Goal: Task Accomplishment & Management: Manage account settings

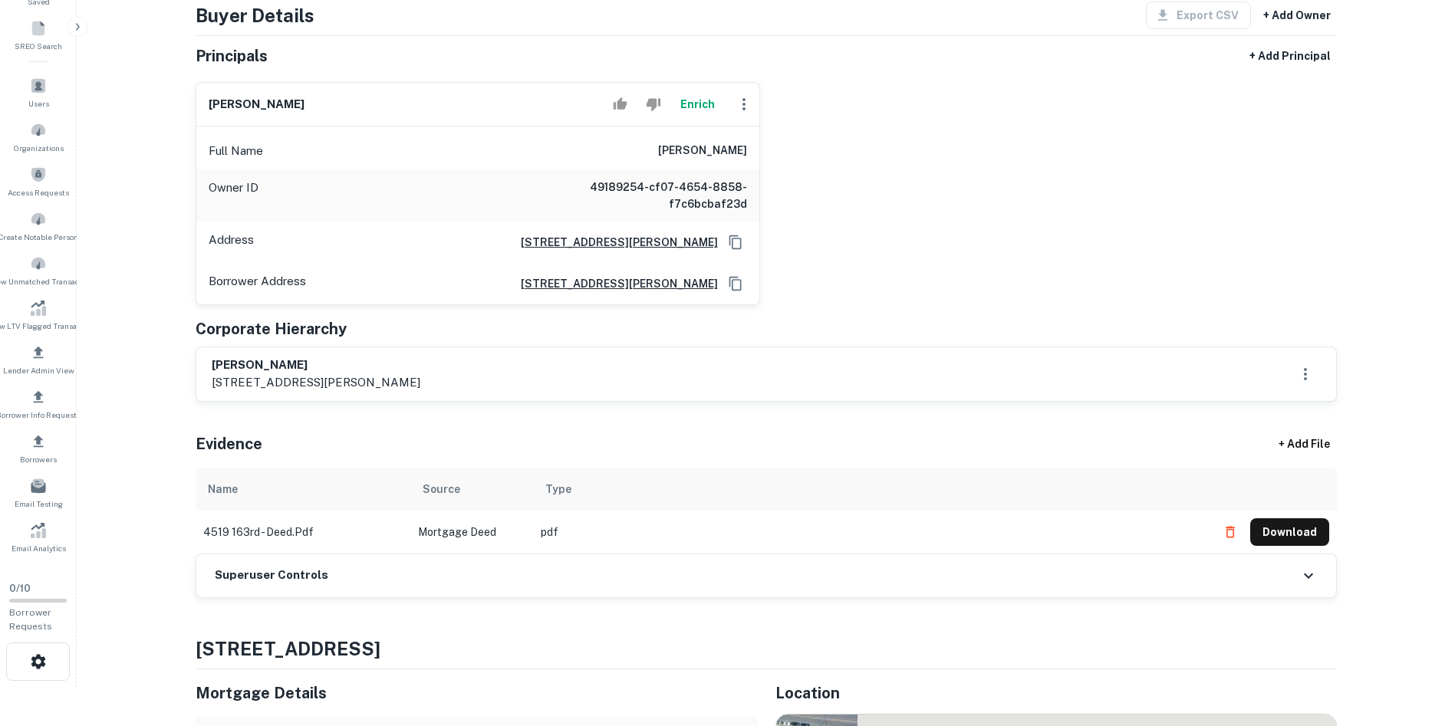
scroll to position [230, 0]
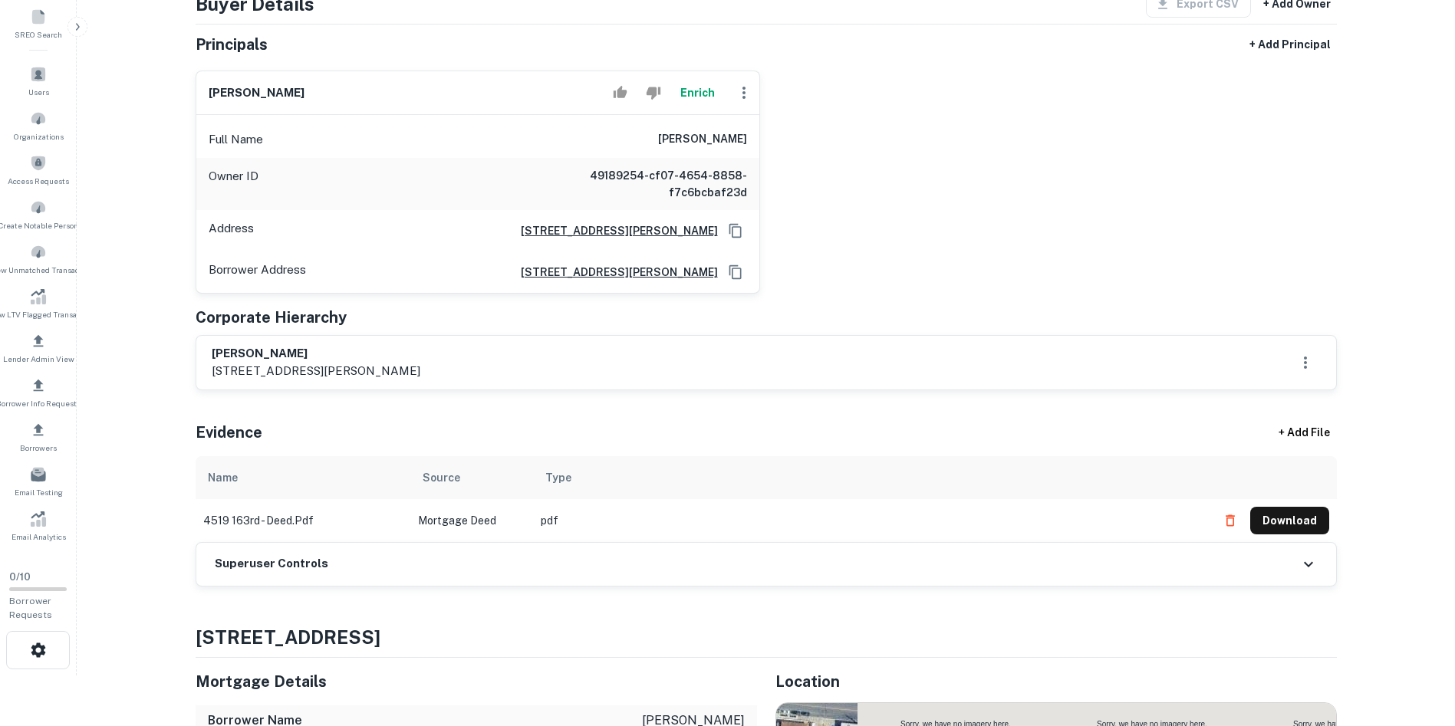
drag, startPoint x: 223, startPoint y: 359, endPoint x: 412, endPoint y: 365, distance: 188.8
click at [446, 370] on div "karlen lin 2629 hubbard street, brooklyn, ny, 11235" at bounding box center [766, 363] width 1140 height 54
click at [578, 396] on div "Principals found, still searching for contact information. This may take time..…" at bounding box center [766, 259] width 1141 height 655
click at [1313, 523] on button "Download" at bounding box center [1289, 521] width 79 height 28
drag, startPoint x: 601, startPoint y: 438, endPoint x: 1361, endPoint y: 229, distance: 787.8
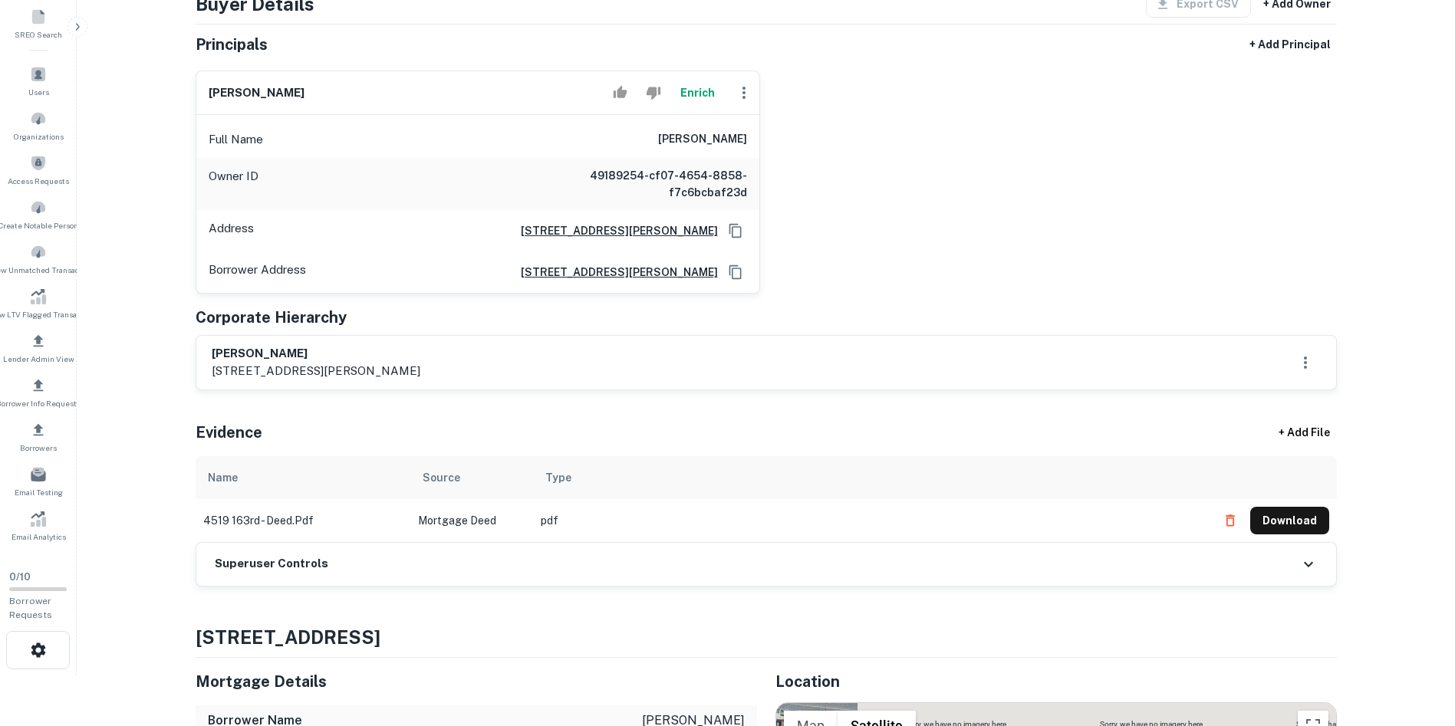
click at [1361, 229] on main "Back to Borrower Requests Borrower Info for 4519 163rd St Loan : LIN ANNA Share…" at bounding box center [766, 133] width 1378 height 726
drag, startPoint x: 1306, startPoint y: 243, endPoint x: 1331, endPoint y: 228, distance: 29.6
click at [1331, 228] on div "karlen lin Enrich Full Name karlen lin Owner ID 49189254-cf07-4654-8858-f7c6bcb…" at bounding box center [760, 176] width 1154 height 236
click at [1293, 530] on button "Download" at bounding box center [1289, 521] width 79 height 28
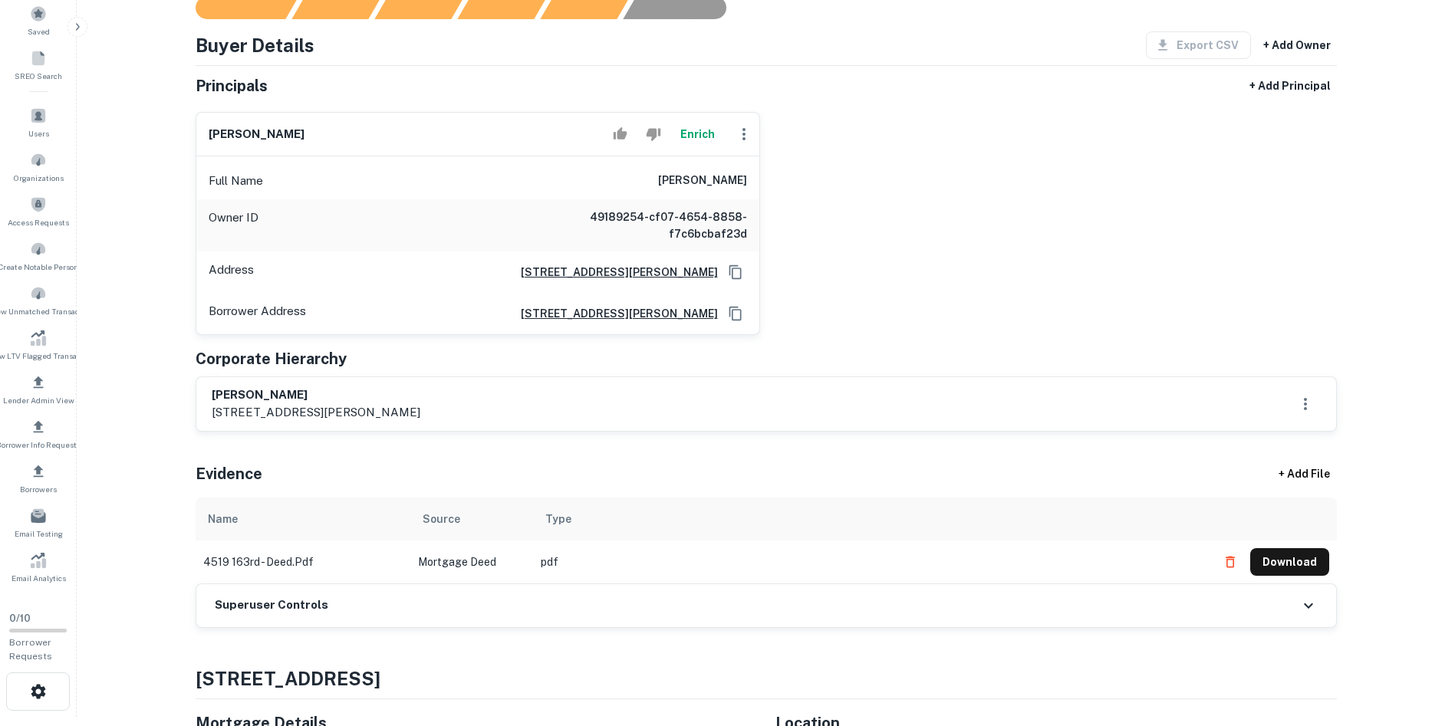
scroll to position [153, 0]
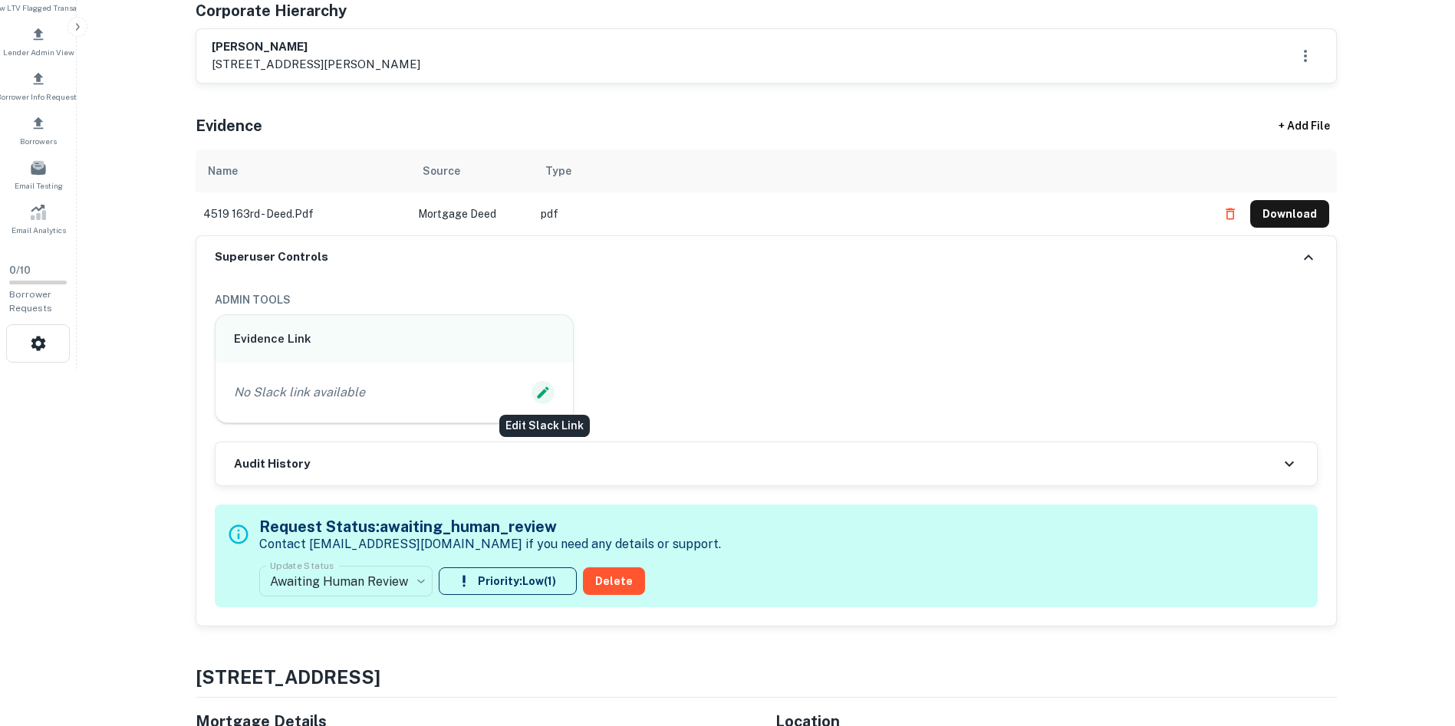
click at [548, 390] on icon "Edit Slack Link" at bounding box center [542, 392] width 15 height 15
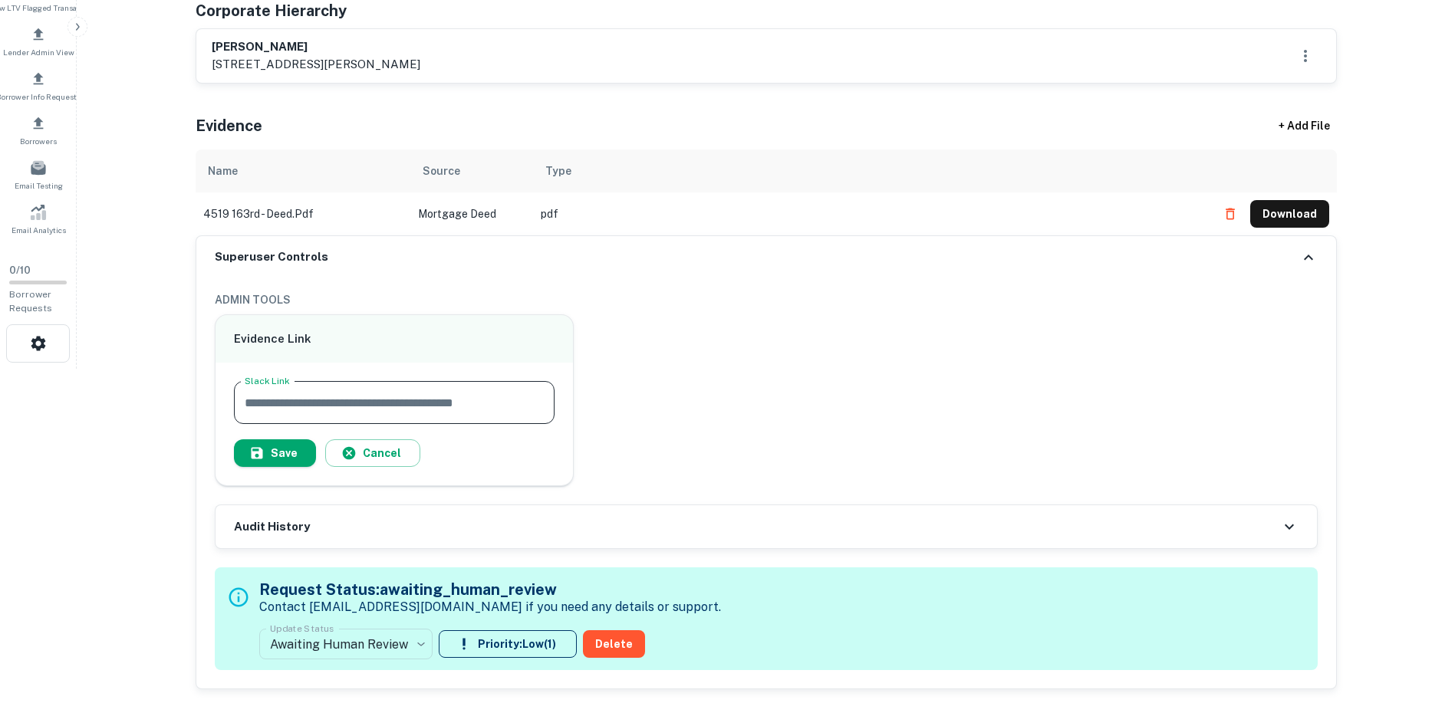
click at [509, 418] on input "Slack Link" at bounding box center [394, 402] width 321 height 43
paste input "**********"
type input "**********"
drag, startPoint x: 279, startPoint y: 444, endPoint x: 282, endPoint y: 553, distance: 109.0
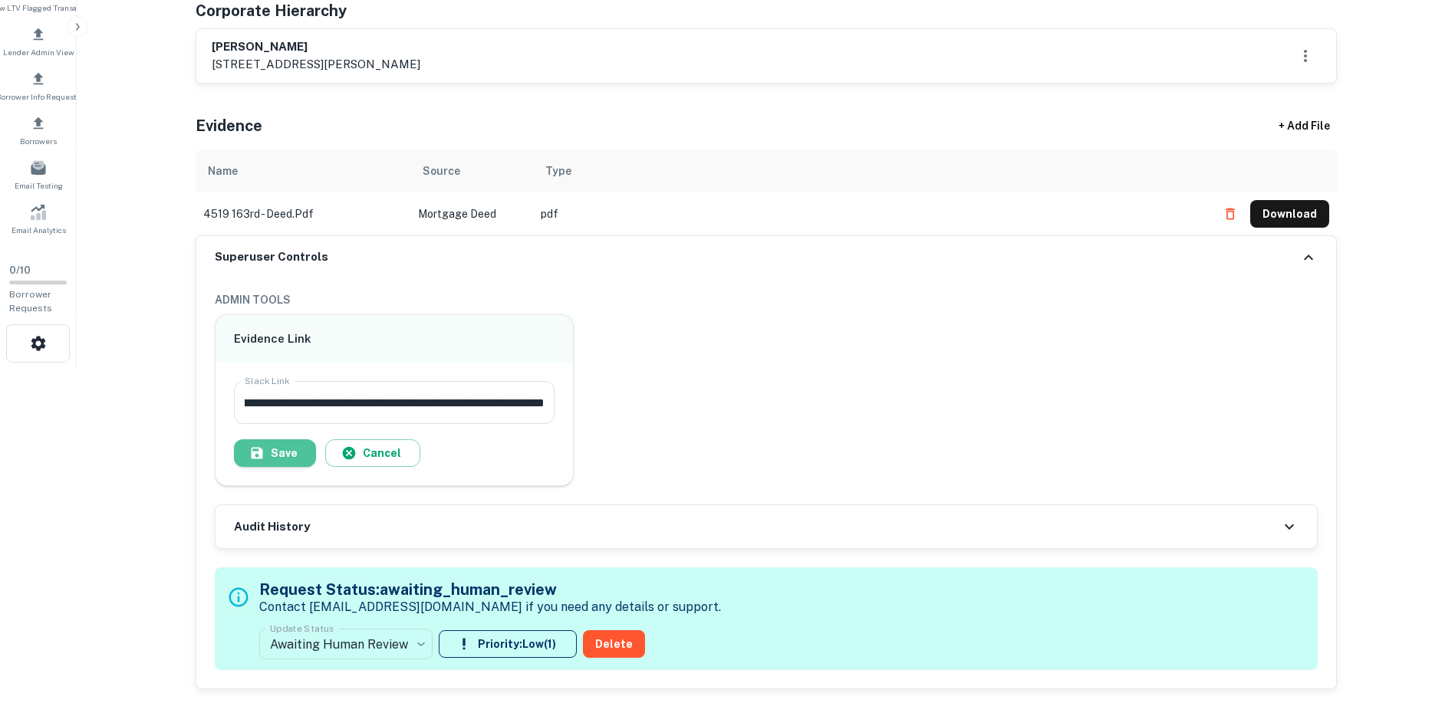
click at [277, 442] on button "Save" at bounding box center [275, 454] width 82 height 28
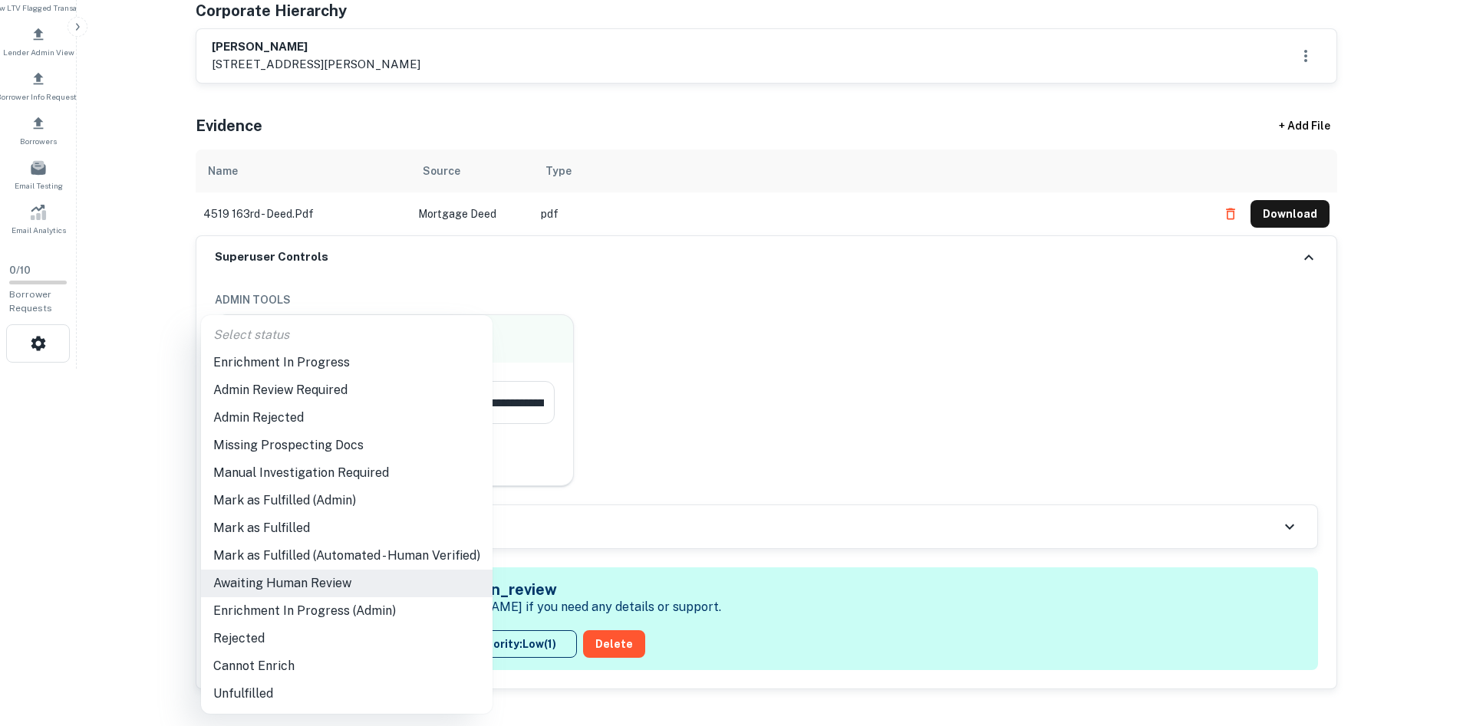
click at [306, 614] on li "Enrichment In Progress (Admin)" at bounding box center [347, 612] width 292 height 28
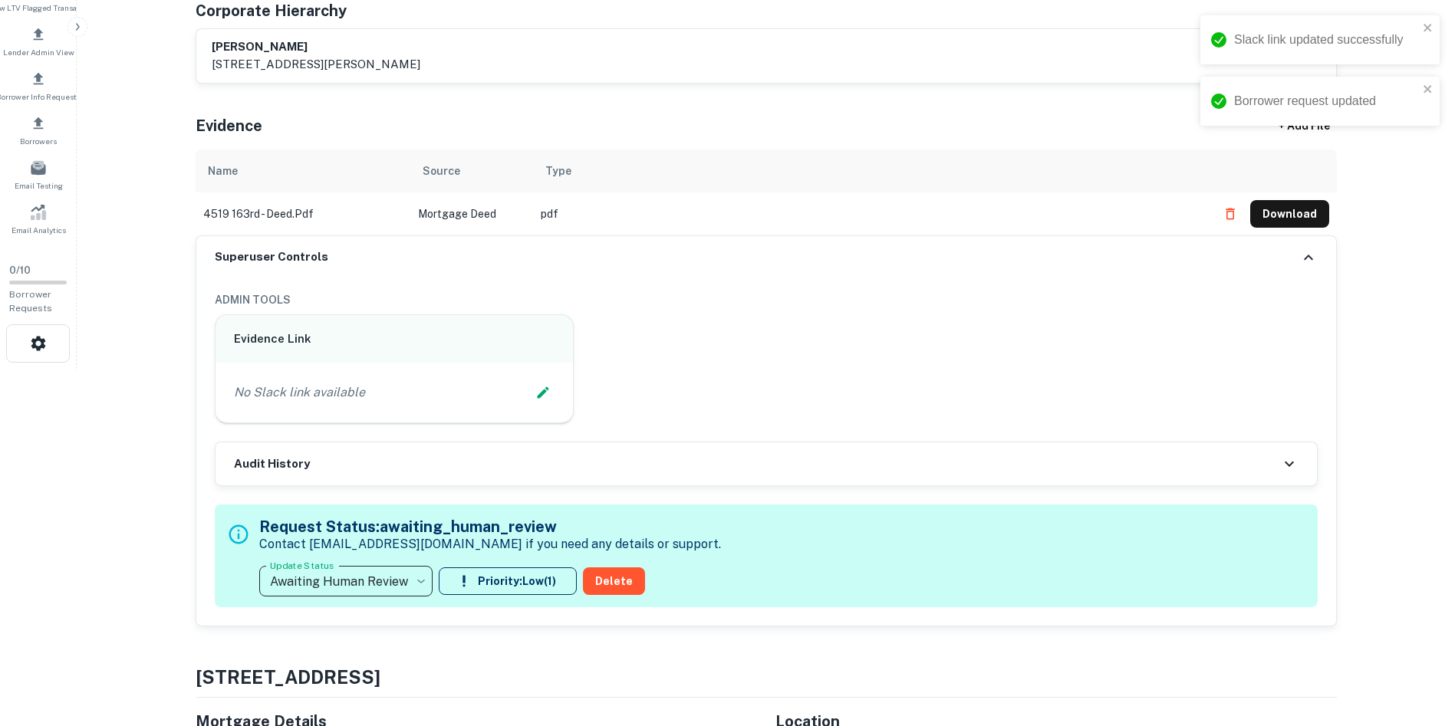
drag, startPoint x: 665, startPoint y: 410, endPoint x: 1074, endPoint y: 262, distance: 435.1
click at [1074, 262] on div "Superuser Controls" at bounding box center [766, 257] width 1140 height 43
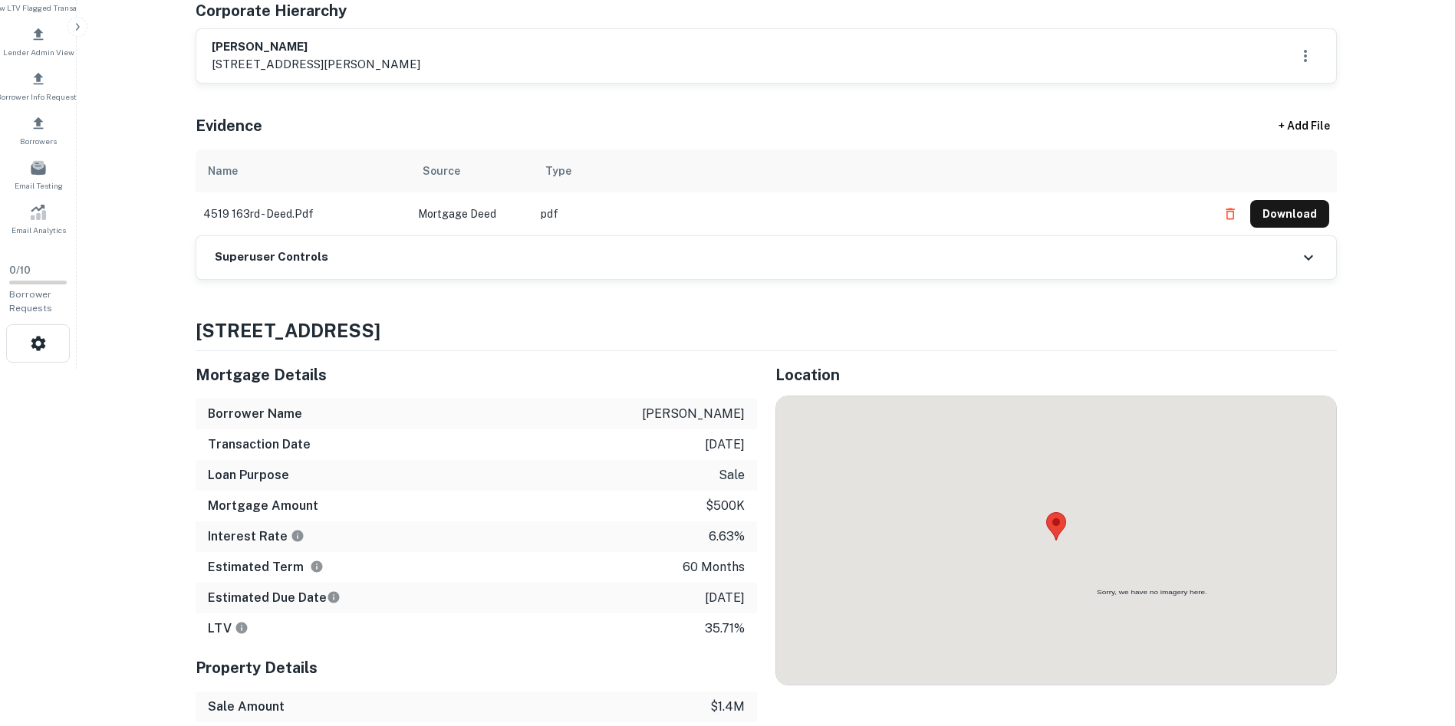
click at [1039, 247] on div "Superuser Controls" at bounding box center [766, 257] width 1140 height 43
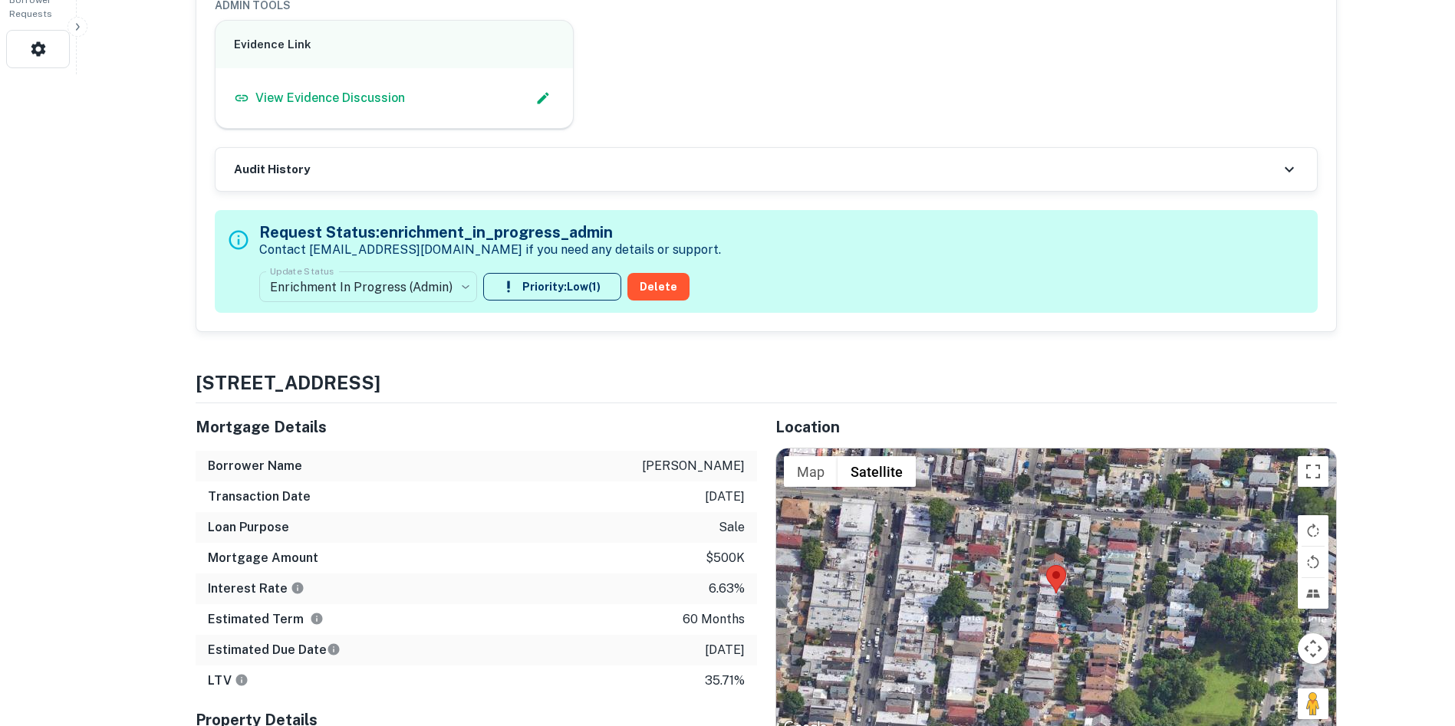
scroll to position [844, 0]
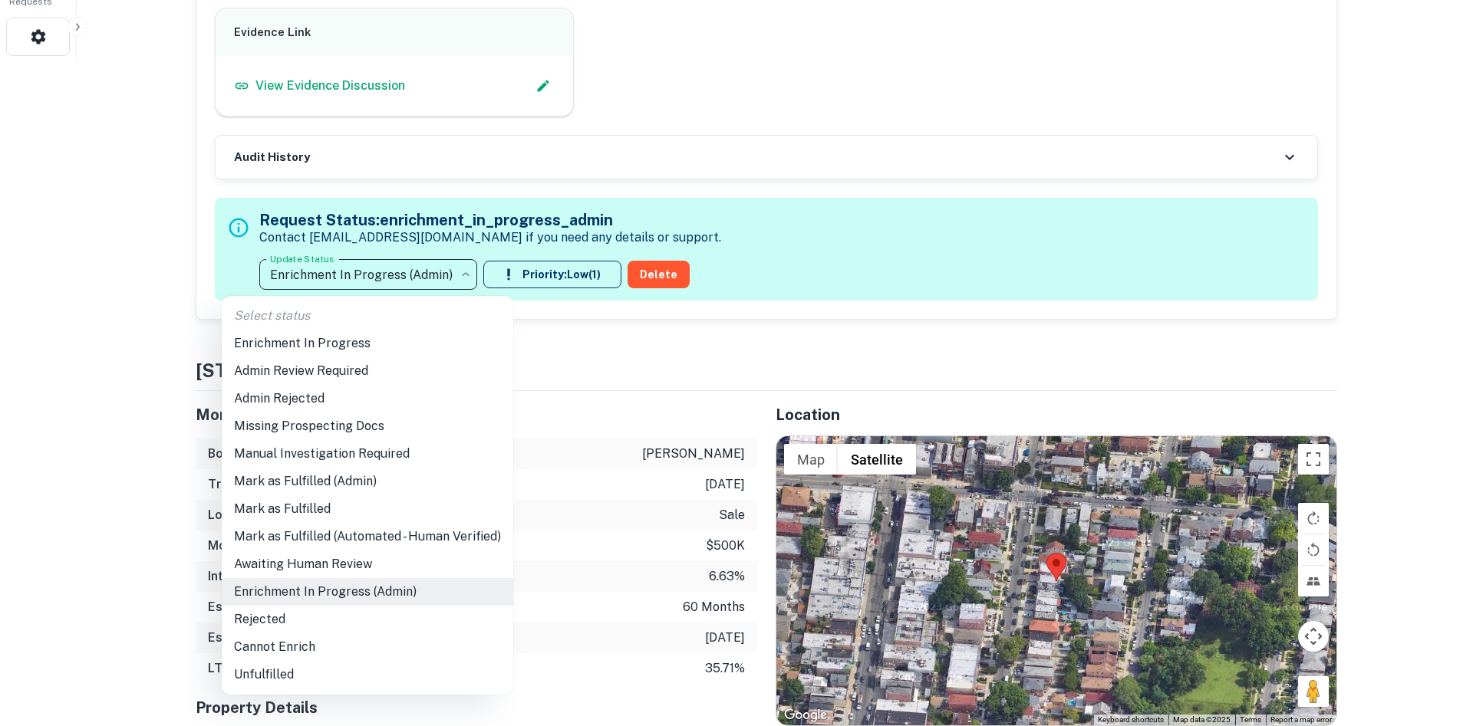
click at [262, 368] on li "Admin Review Required" at bounding box center [368, 371] width 292 height 28
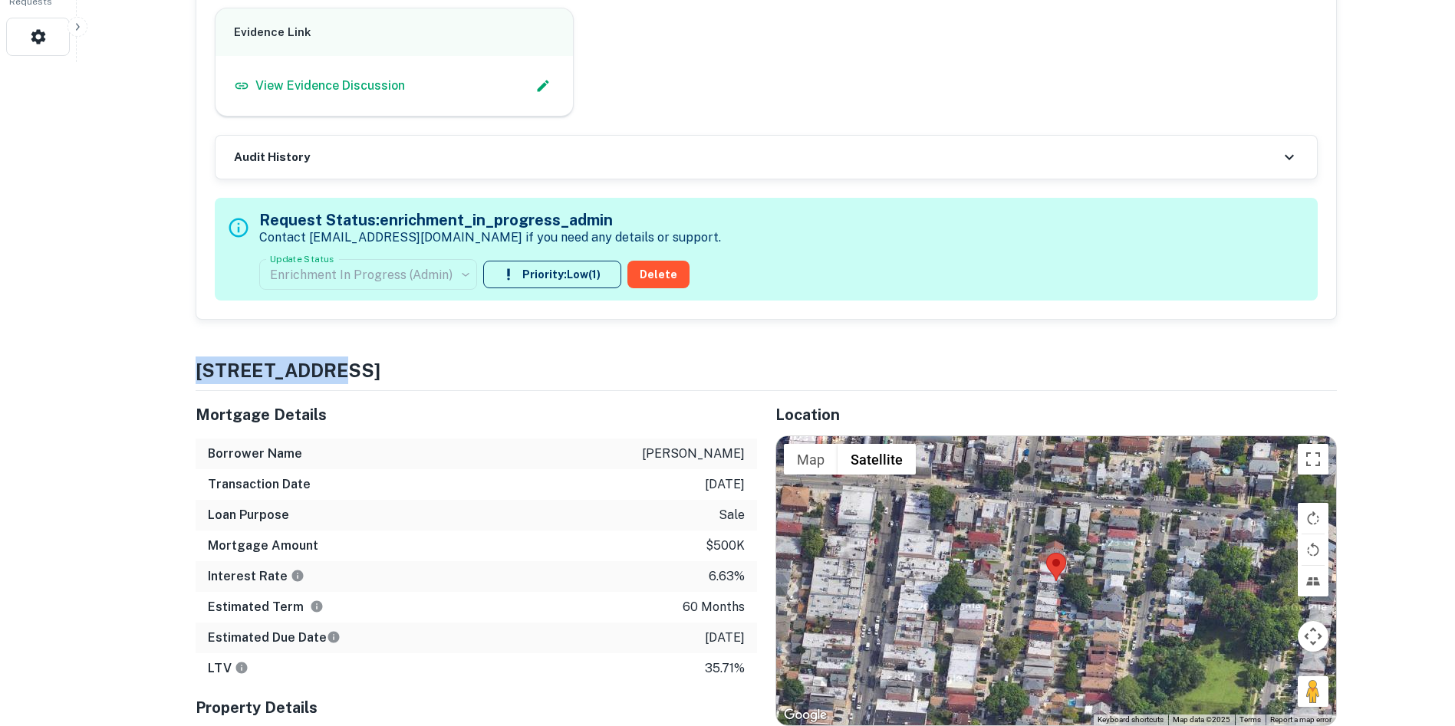
drag, startPoint x: 571, startPoint y: 420, endPoint x: 1036, endPoint y: 321, distance: 475.3
type input "**********"
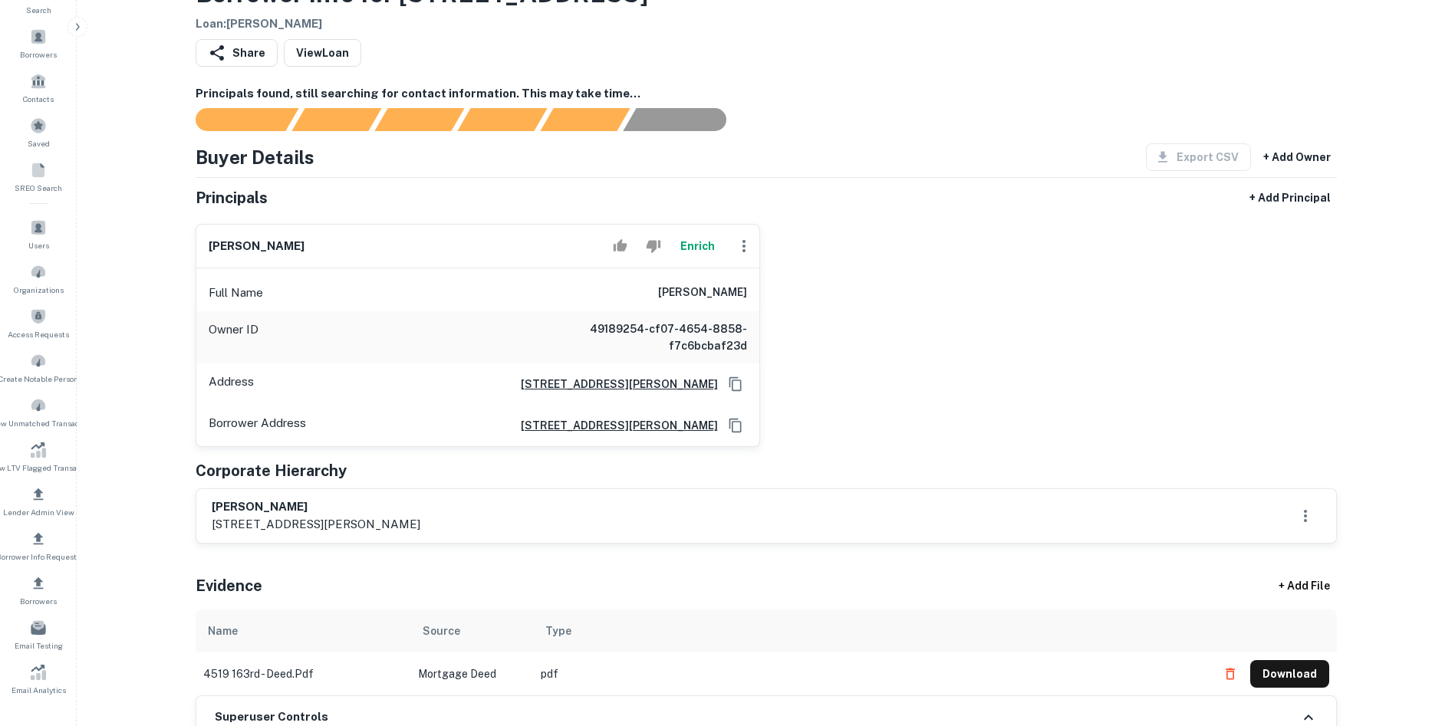
scroll to position [0, 0]
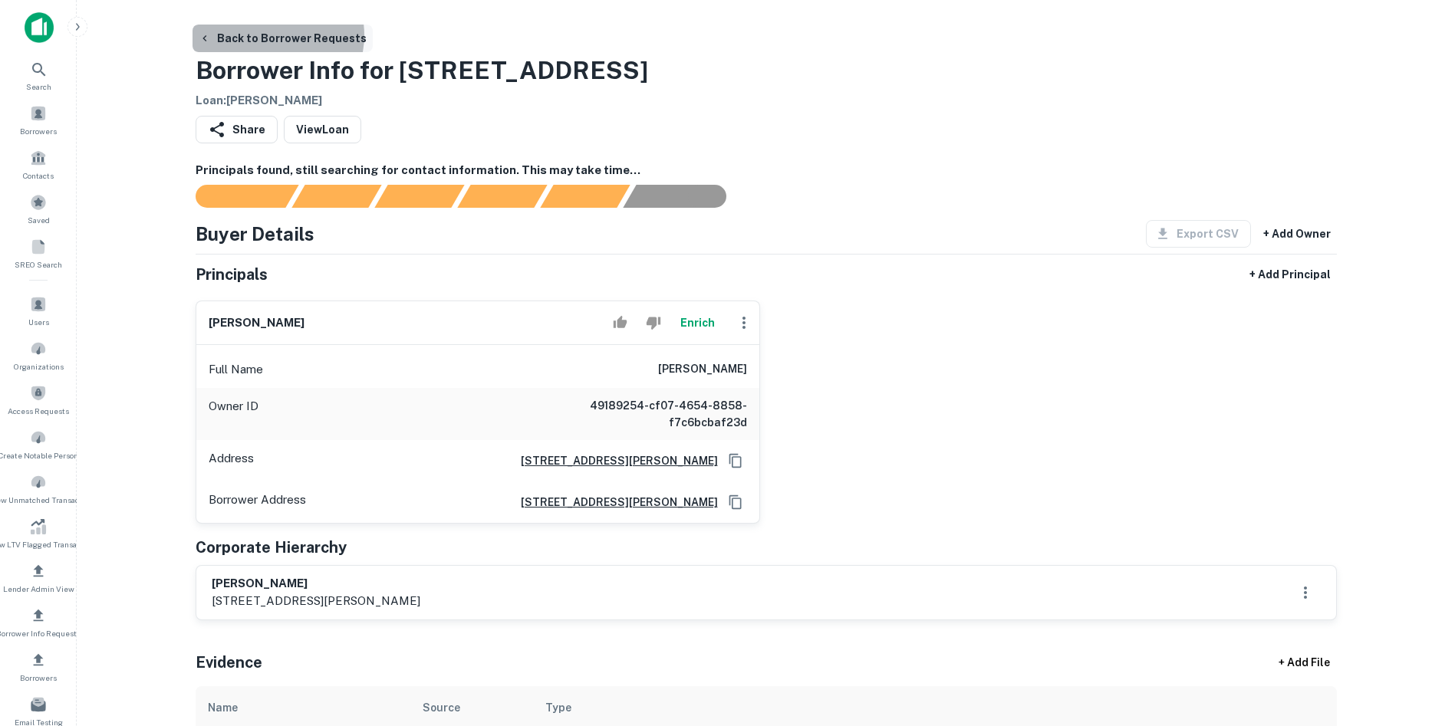
click at [272, 35] on button "Back to Borrower Requests" at bounding box center [283, 39] width 180 height 28
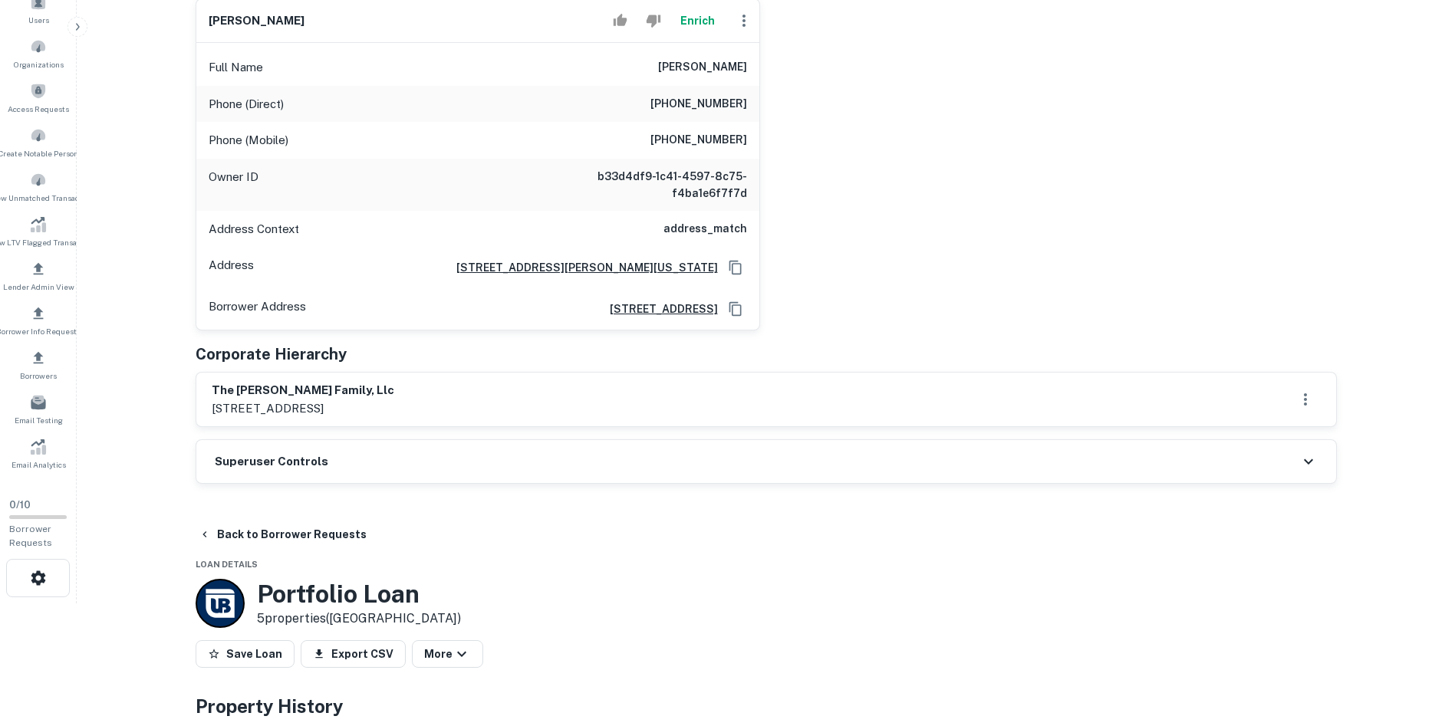
scroll to position [307, 0]
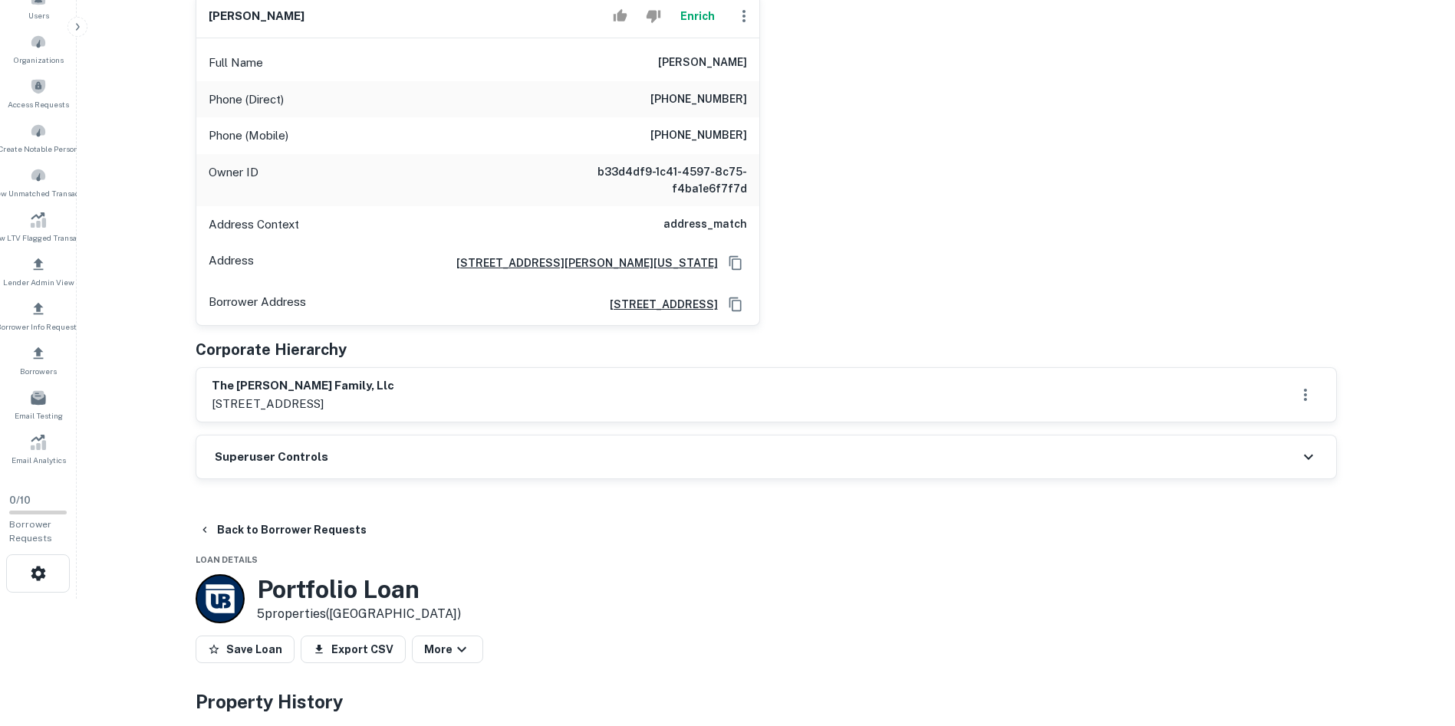
click at [496, 453] on div "Superuser Controls" at bounding box center [766, 457] width 1140 height 43
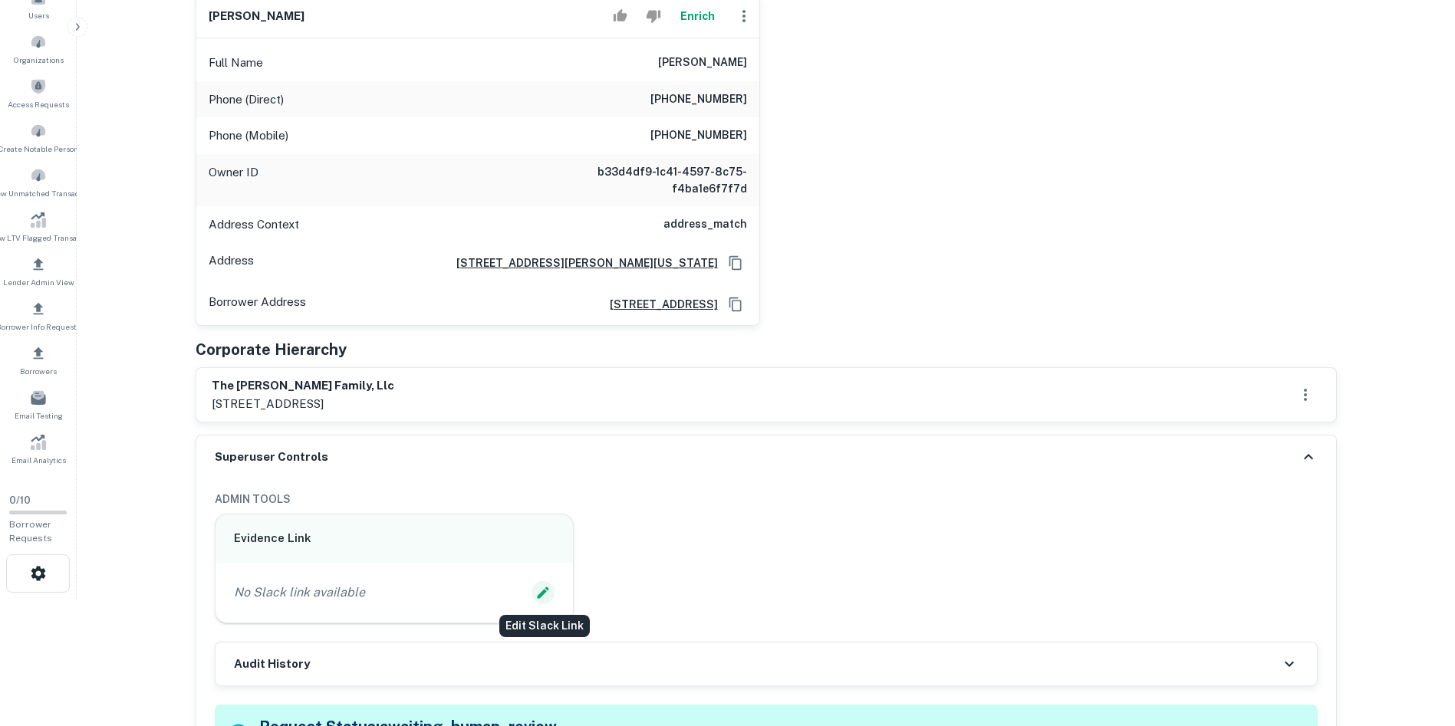
click at [535, 601] on button "Edit Slack Link" at bounding box center [543, 592] width 23 height 23
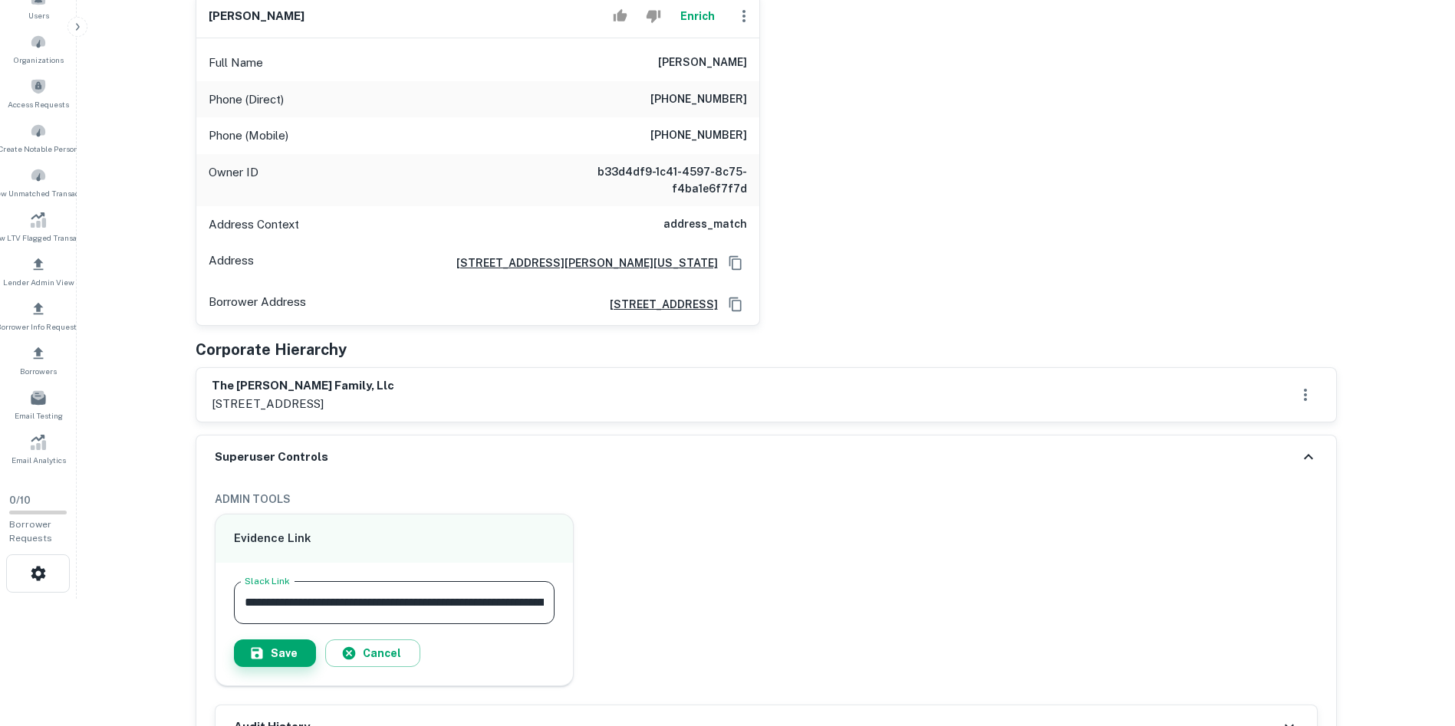
scroll to position [0, 153]
type input "**********"
click at [306, 656] on button "Save" at bounding box center [275, 654] width 82 height 28
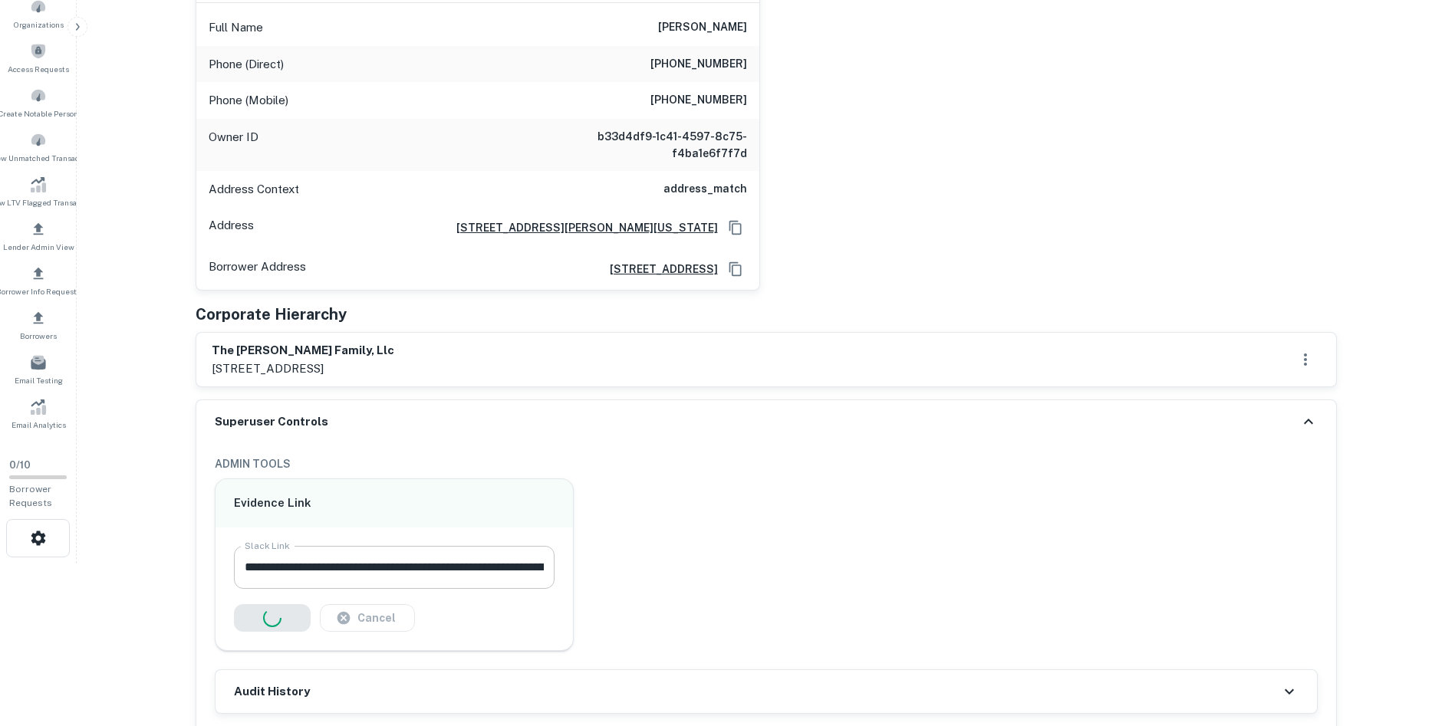
scroll to position [614, 0]
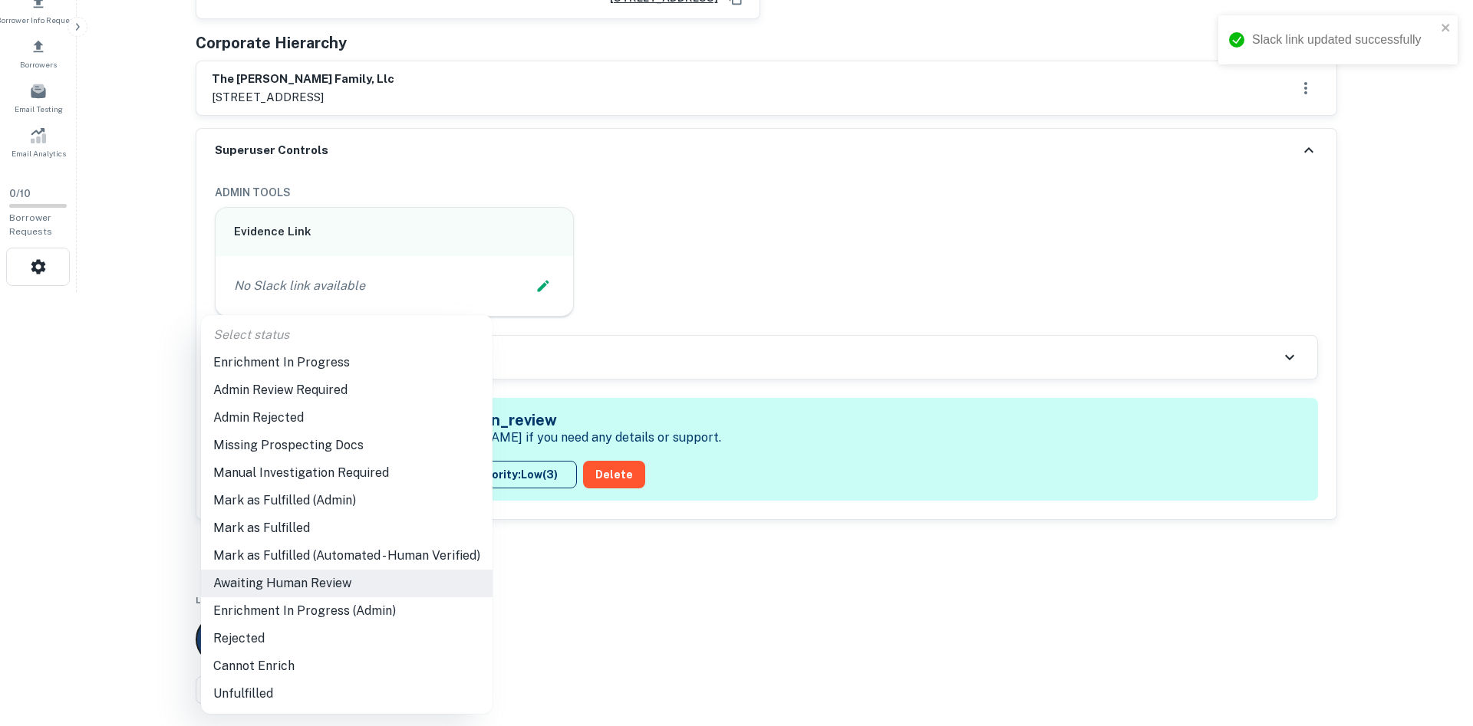
click at [335, 598] on li "Enrichment In Progress (Admin)" at bounding box center [347, 612] width 292 height 28
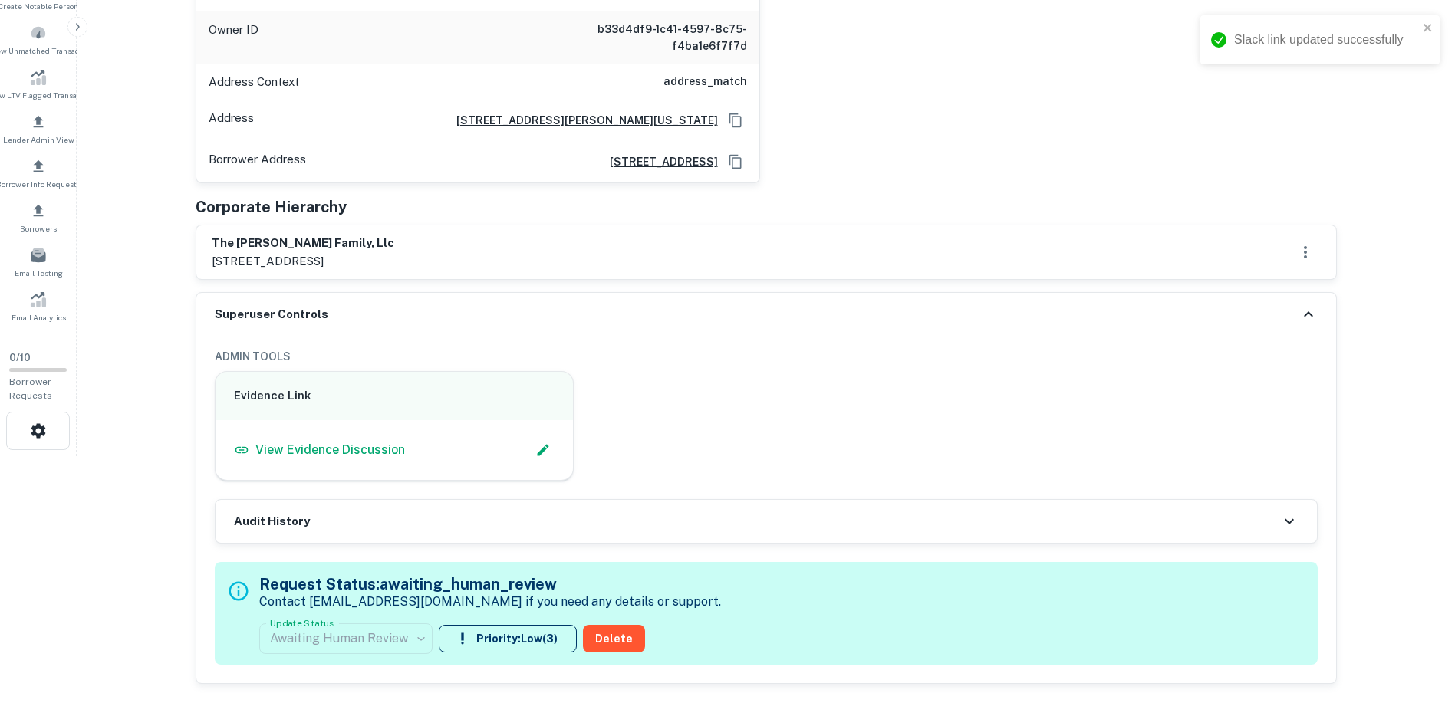
scroll to position [230, 0]
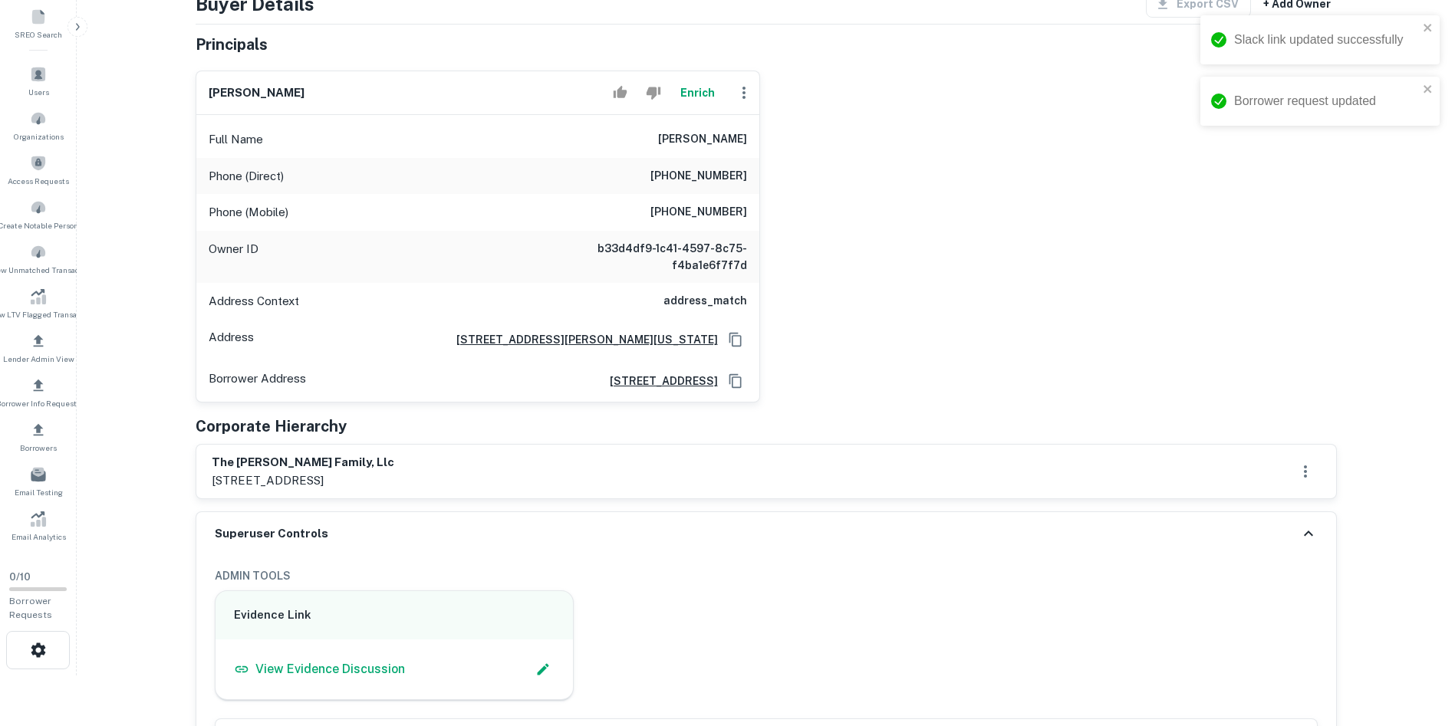
drag, startPoint x: 202, startPoint y: 463, endPoint x: 463, endPoint y: 493, distance: 262.6
click at [482, 488] on div "the dealy family, llc 4225 executive square #1150, la jolla, ca, 92037" at bounding box center [766, 472] width 1140 height 54
click at [764, 307] on div "matthew dealy Enrich Full Name matthew dealy Phone (Direct) (719) 594-6640 Phon…" at bounding box center [760, 230] width 1154 height 344
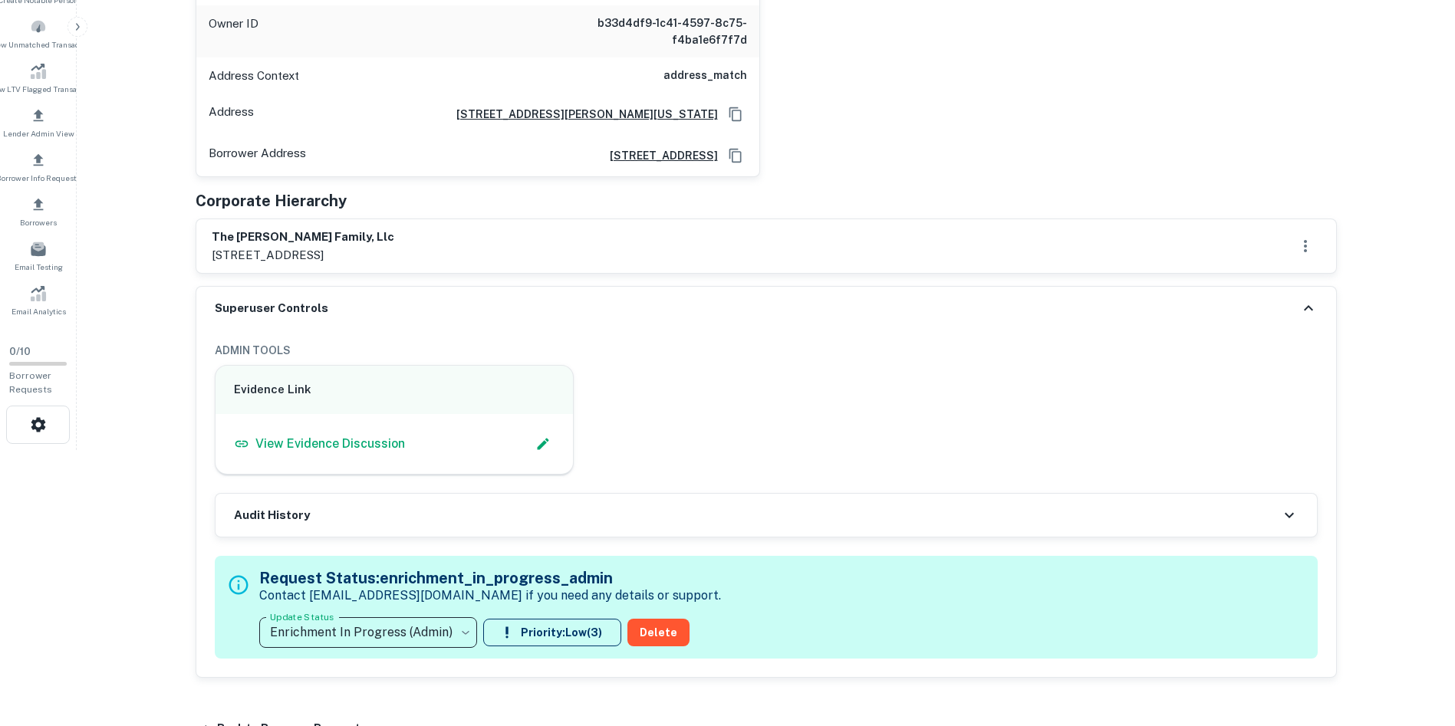
scroll to position [460, 0]
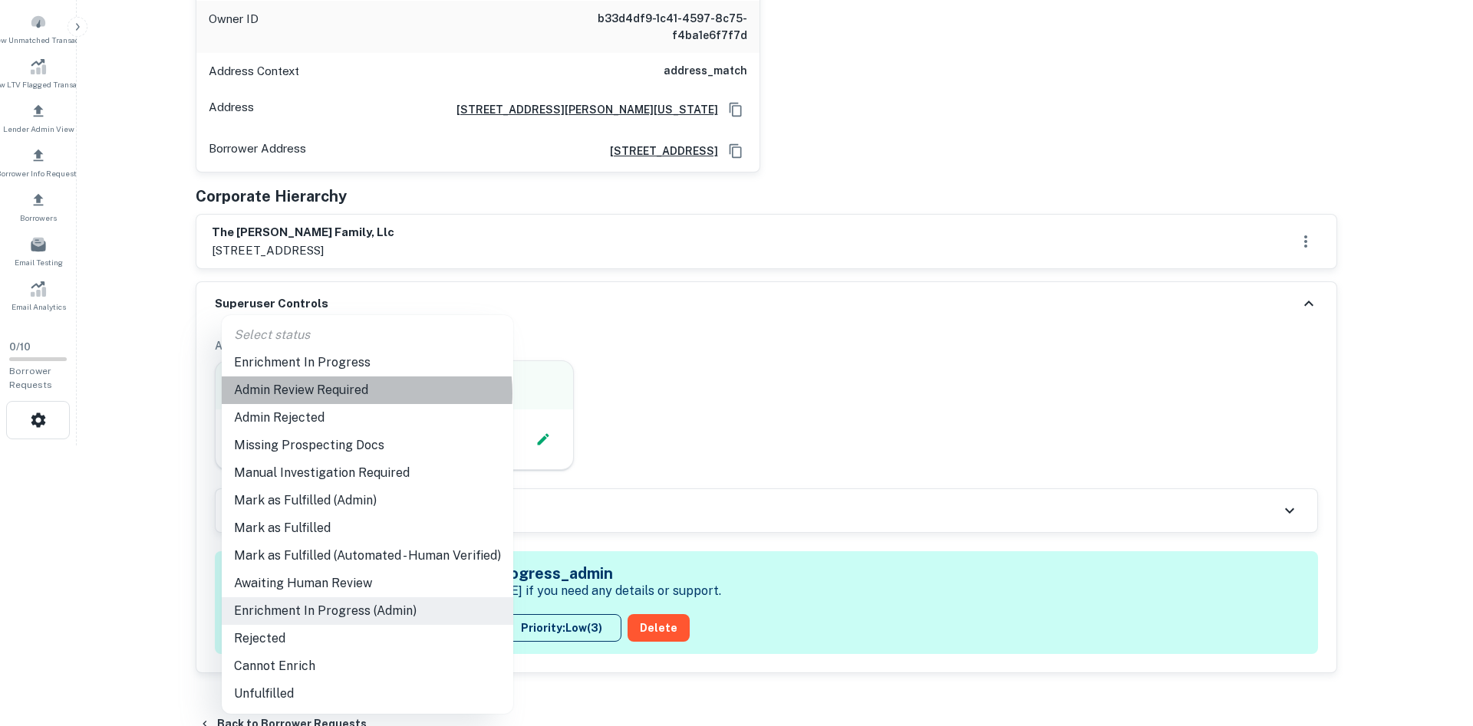
click at [364, 394] on li "Admin Review Required" at bounding box center [368, 391] width 292 height 28
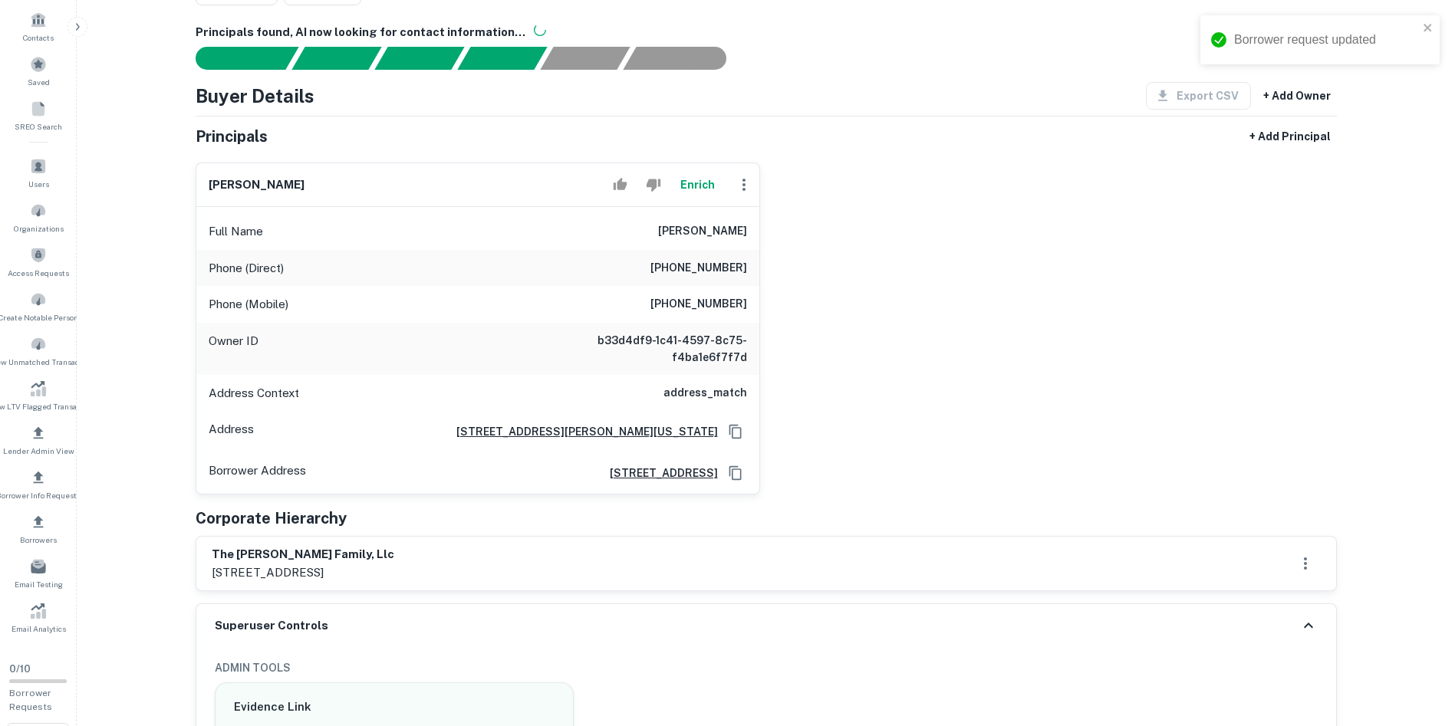
scroll to position [153, 0]
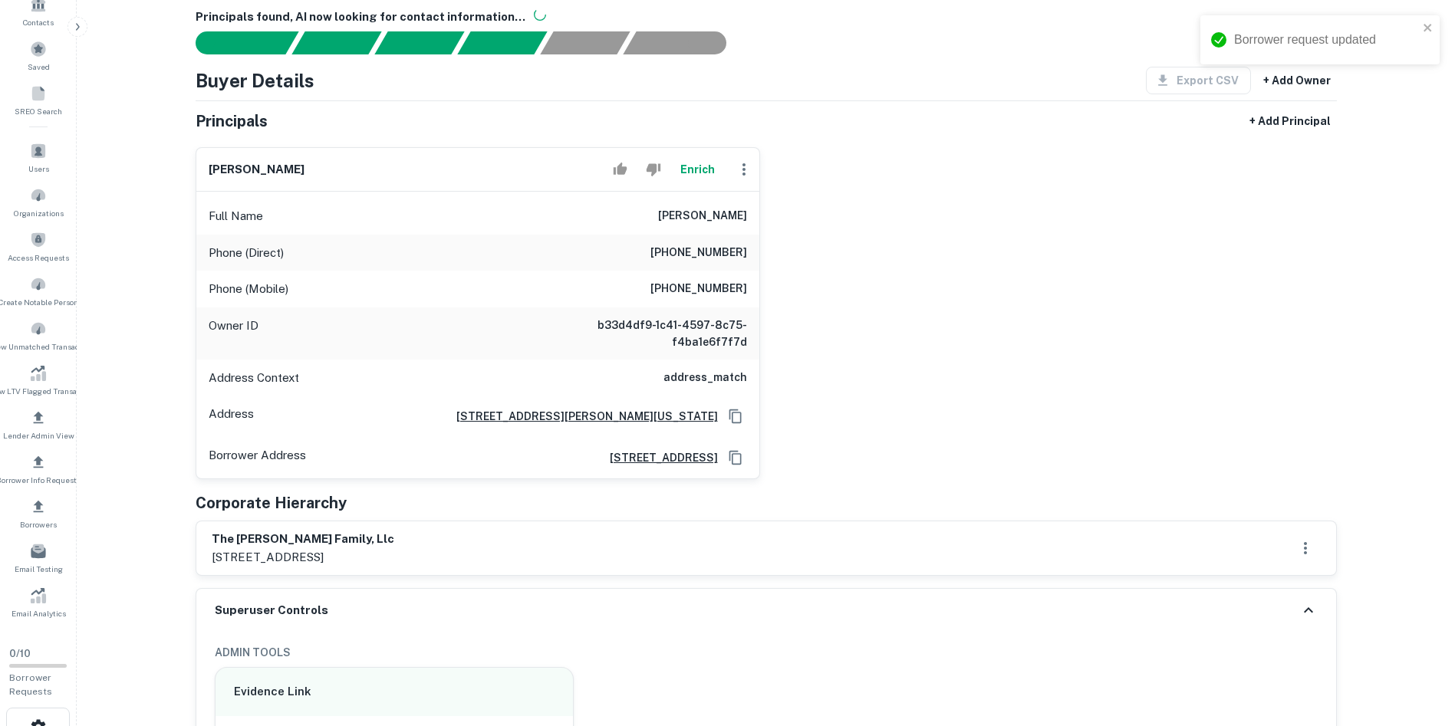
type input "**********"
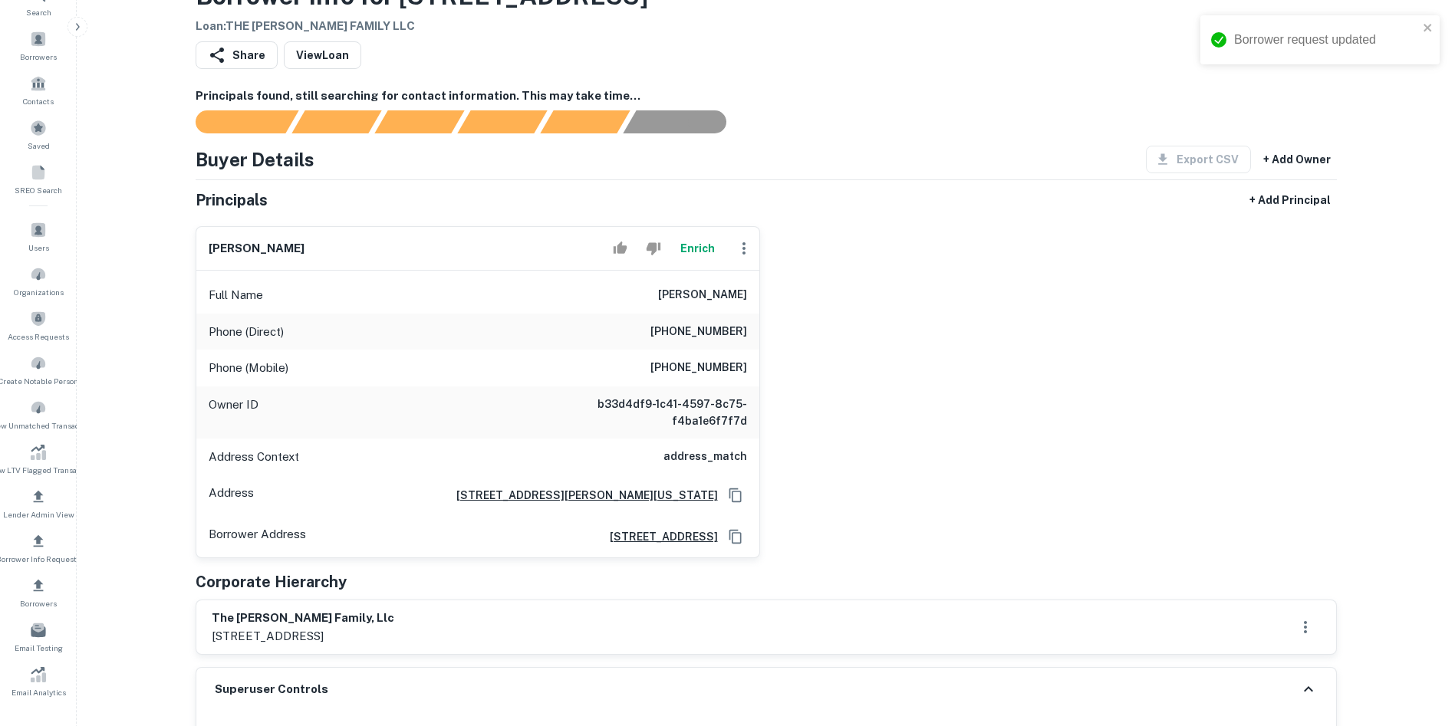
scroll to position [0, 0]
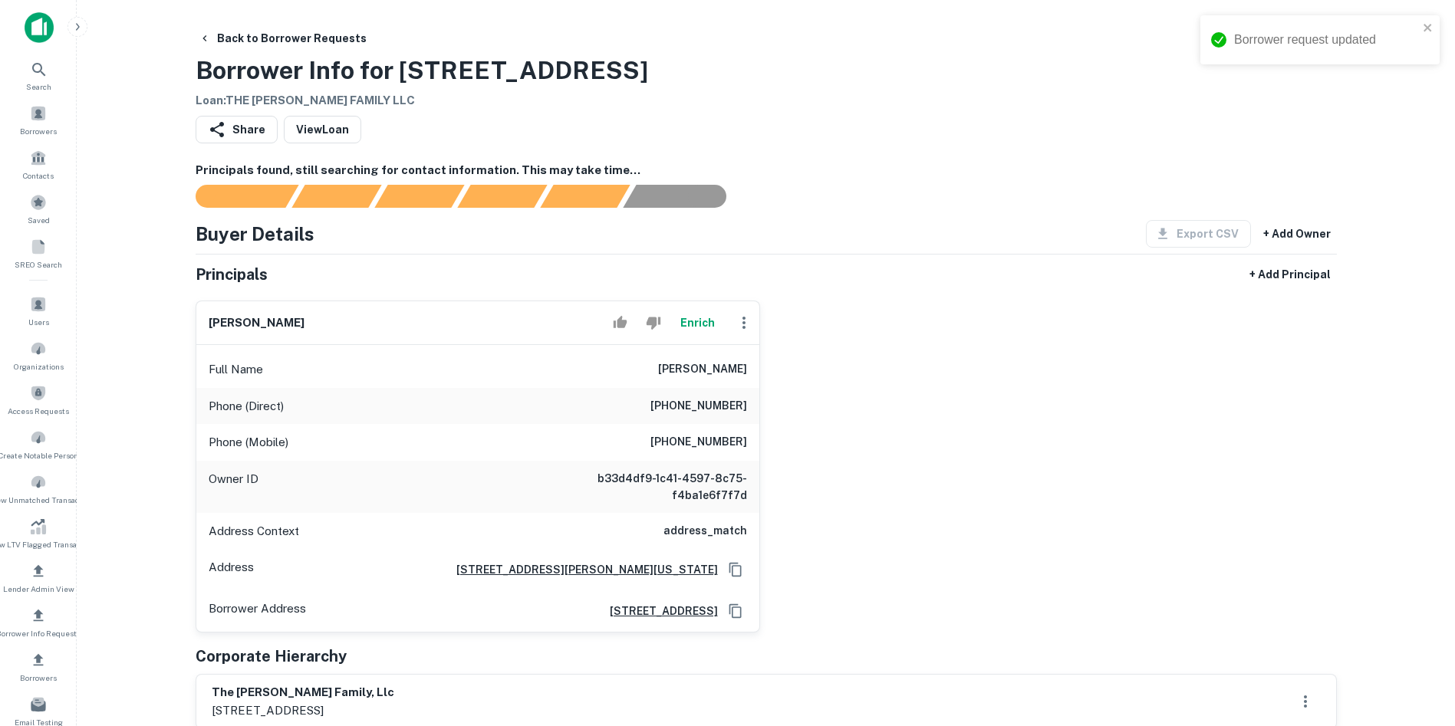
click at [361, 56] on h3 "Borrower Info for 2231 Via Esmarca" at bounding box center [422, 70] width 453 height 37
click at [334, 45] on button "Back to Borrower Requests" at bounding box center [283, 39] width 180 height 28
